Goal: Transaction & Acquisition: Purchase product/service

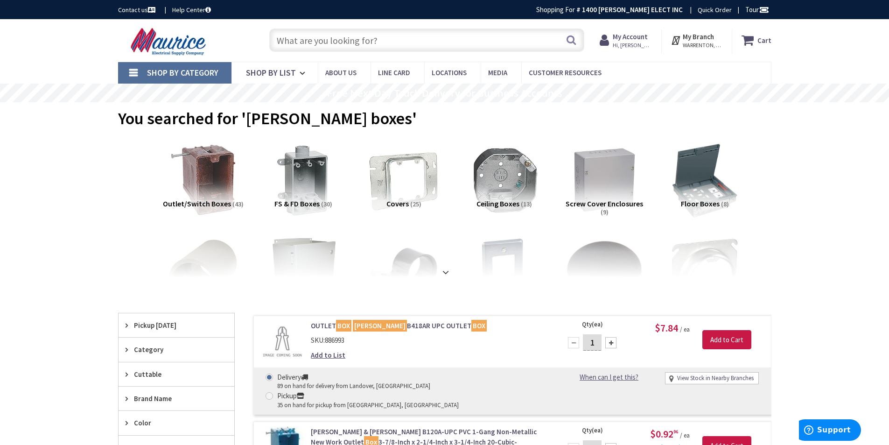
click at [316, 44] on input "text" at bounding box center [426, 39] width 315 height 23
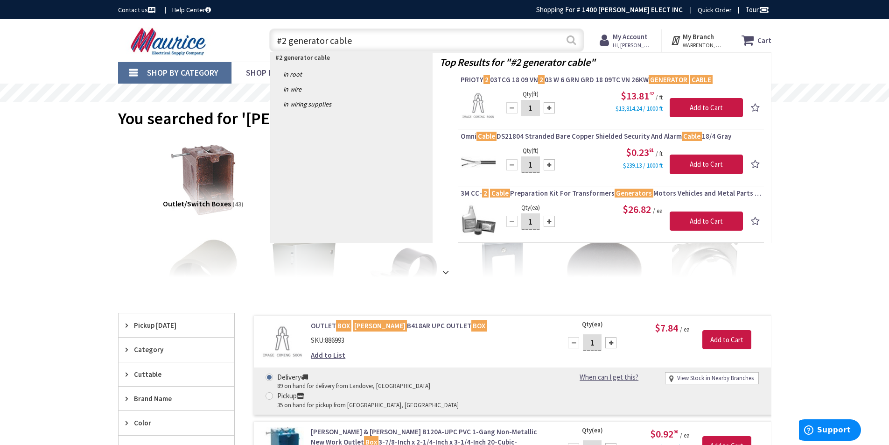
type input "#2 generator cable"
click at [573, 42] on button "Search" at bounding box center [571, 39] width 12 height 21
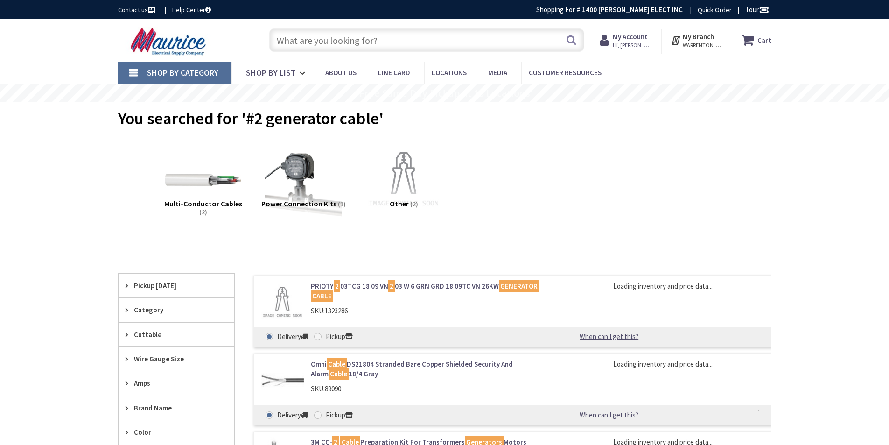
type input "Royalls Mill Rd, [GEOGRAPHIC_DATA], VA 22742, [GEOGRAPHIC_DATA]"
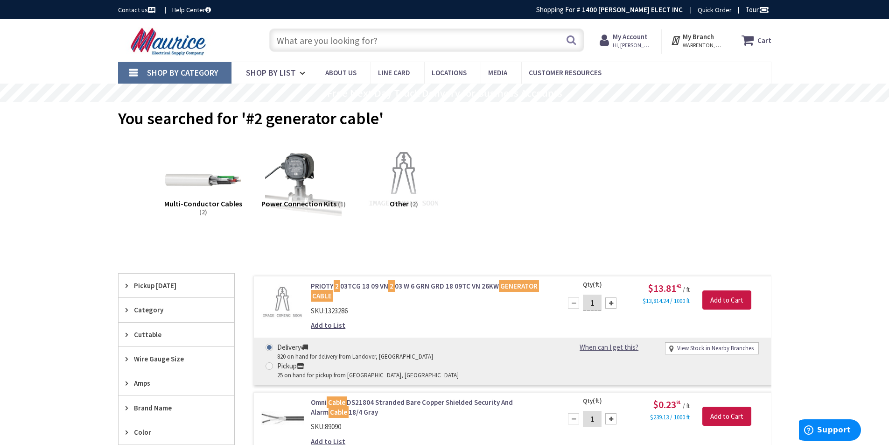
click at [339, 43] on input "text" at bounding box center [426, 39] width 315 height 23
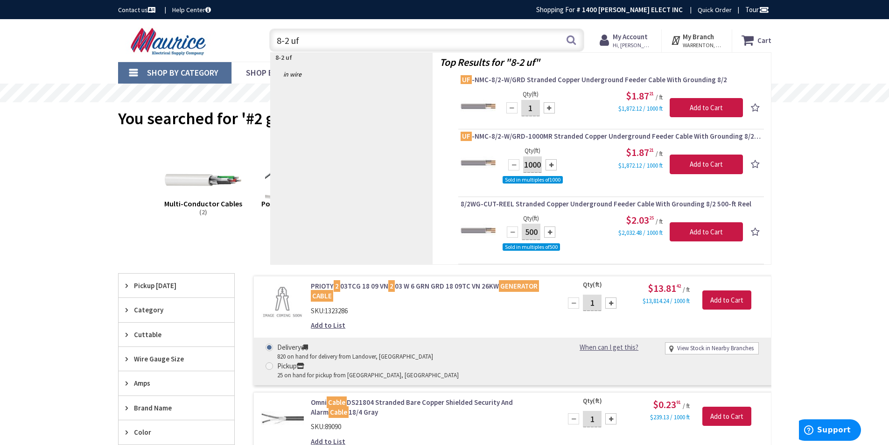
type input "8-2 uf"
click at [626, 97] on span "$1.87 21" at bounding box center [640, 95] width 28 height 13
click at [626, 98] on span "$1.87 21" at bounding box center [640, 95] width 28 height 13
